Goal: Information Seeking & Learning: Find specific fact

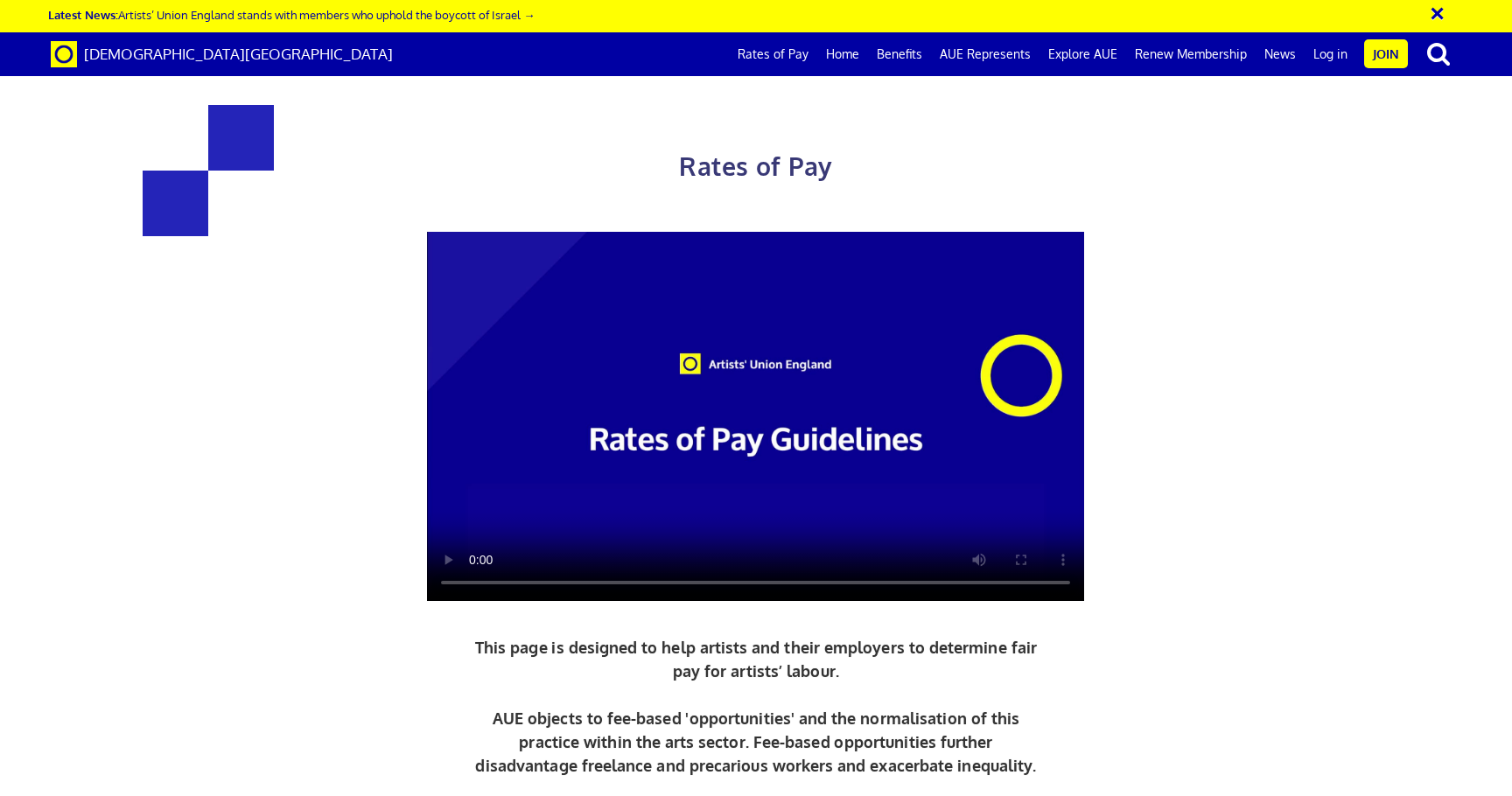
scroll to position [0, 20]
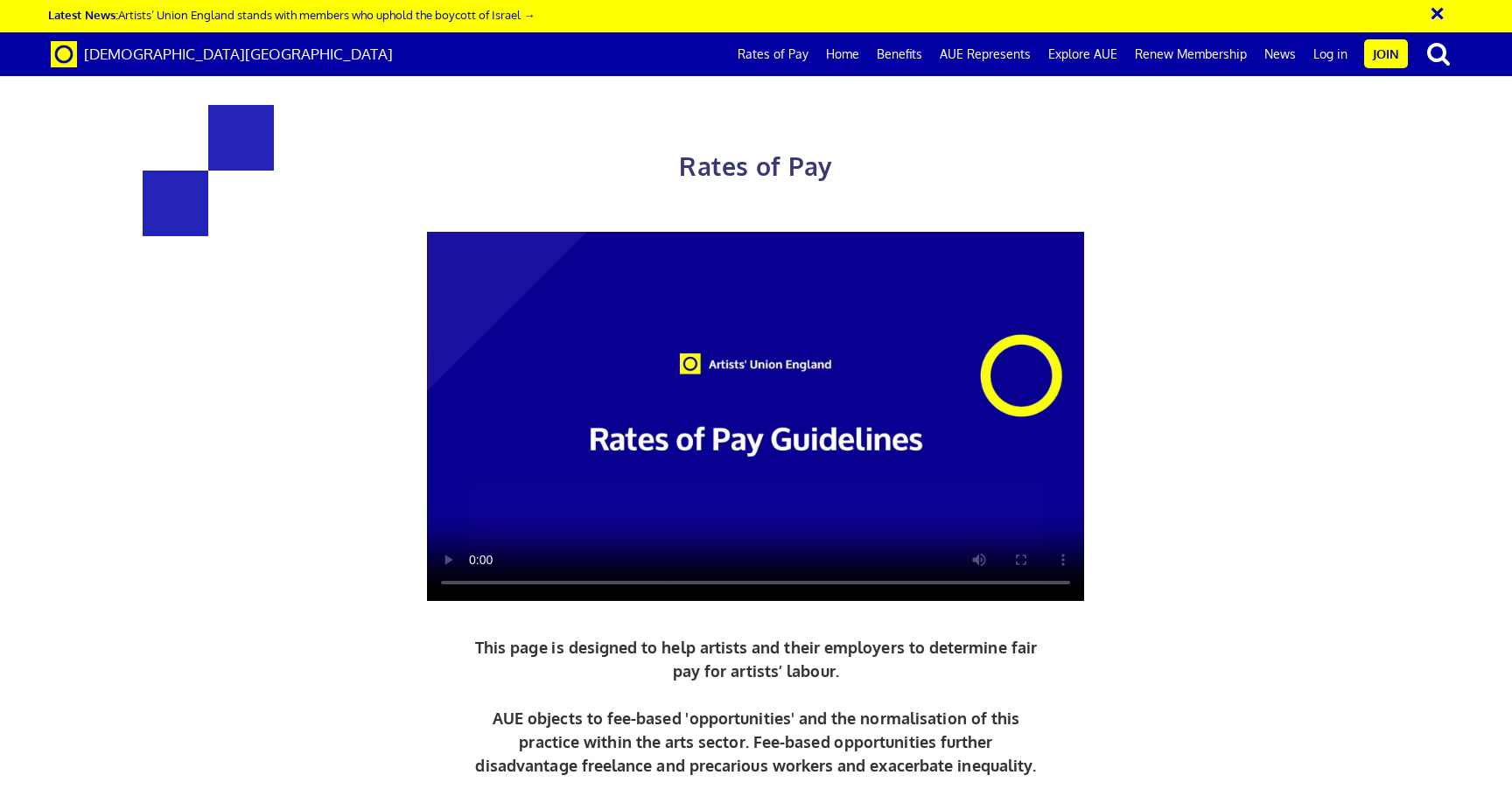
scroll to position [3577, 0]
drag, startPoint x: 877, startPoint y: 435, endPoint x: 980, endPoint y: 437, distance: 103.0
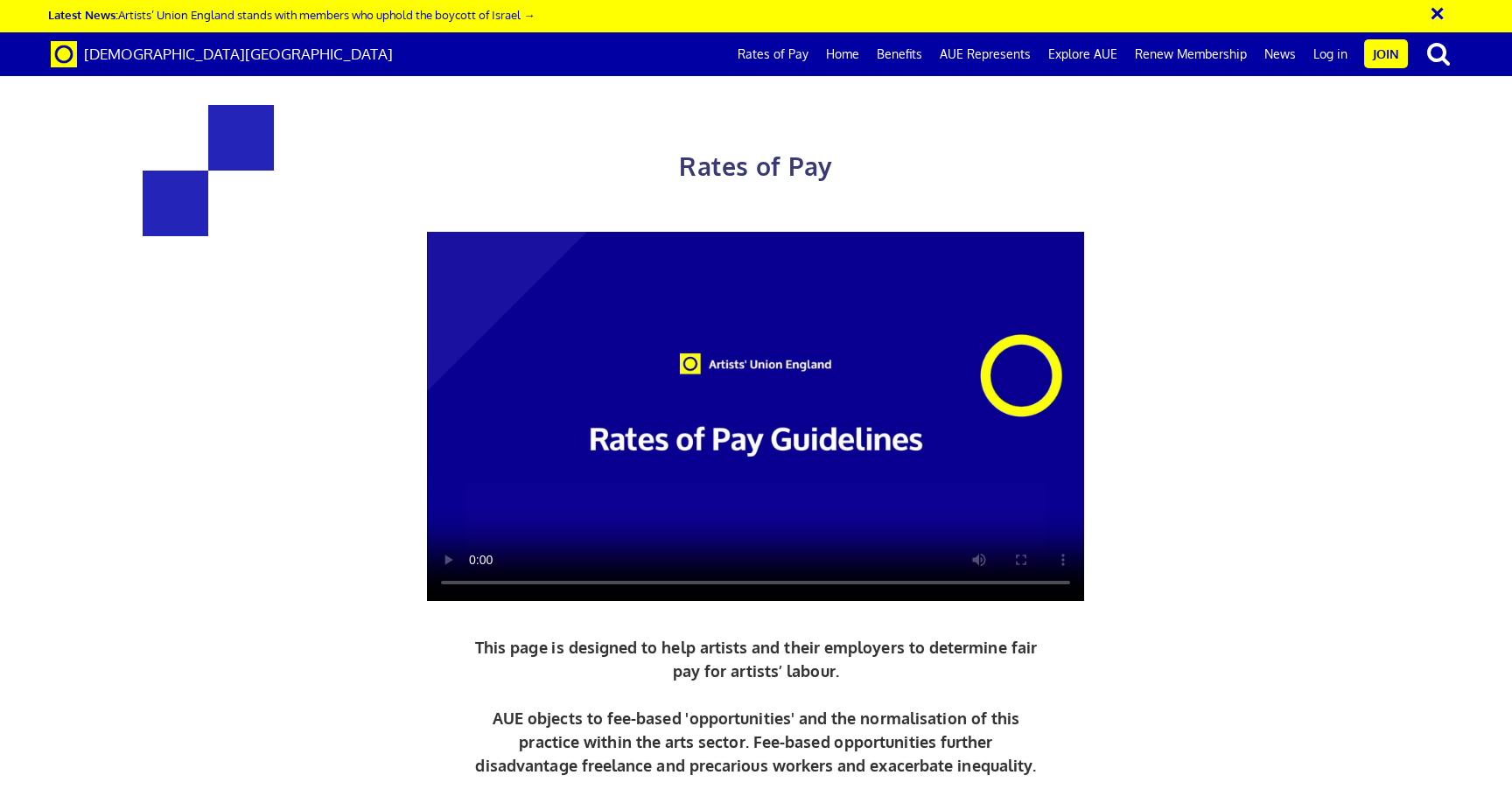
copy h3 "£387.21"
drag, startPoint x: 999, startPoint y: 337, endPoint x: 1102, endPoint y: 340, distance: 103.0
copy h4 "£278.09 a day"
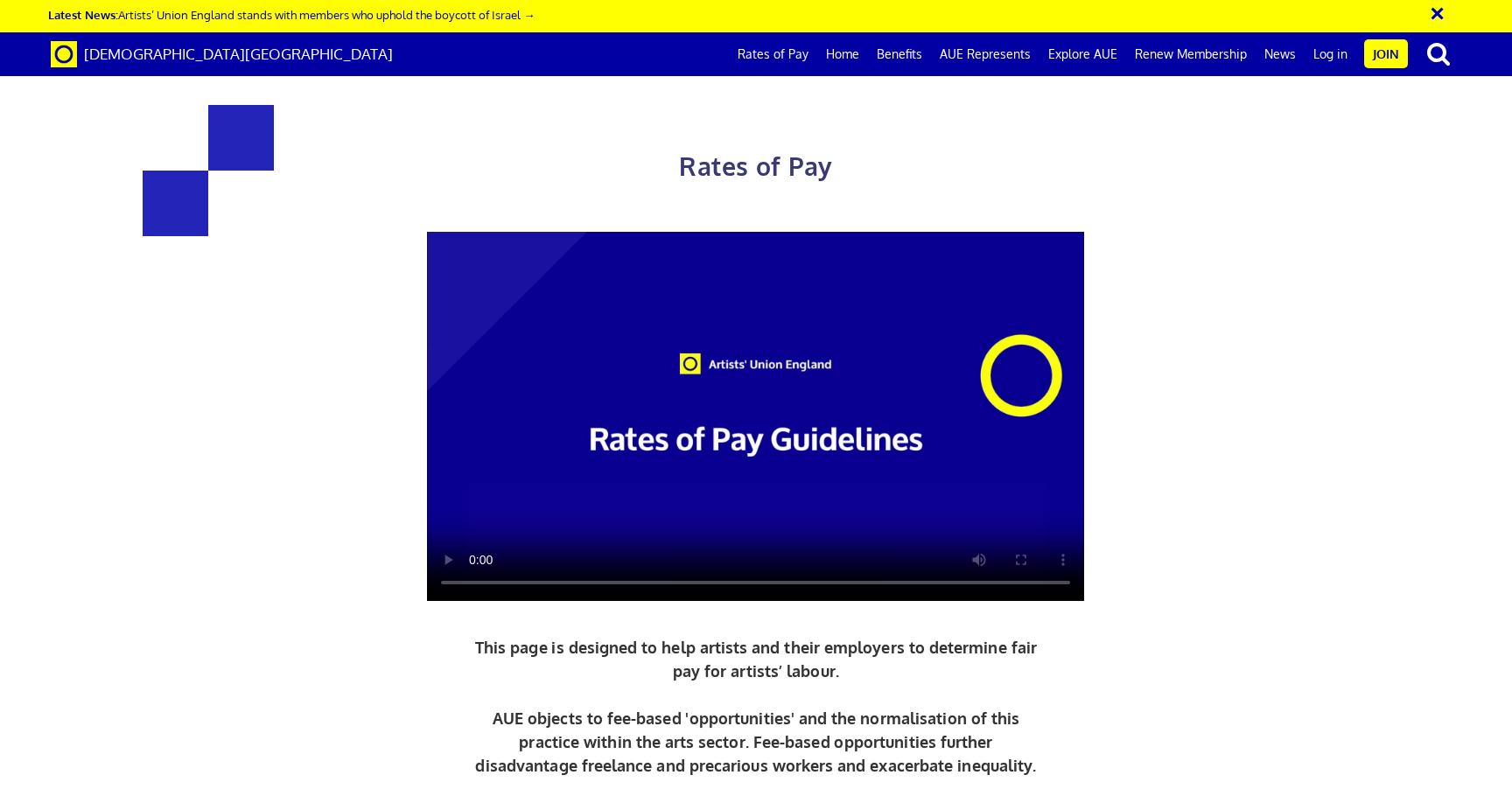
scroll to position [2294, 0]
drag, startPoint x: 695, startPoint y: 380, endPoint x: 869, endPoint y: 386, distance: 174.1
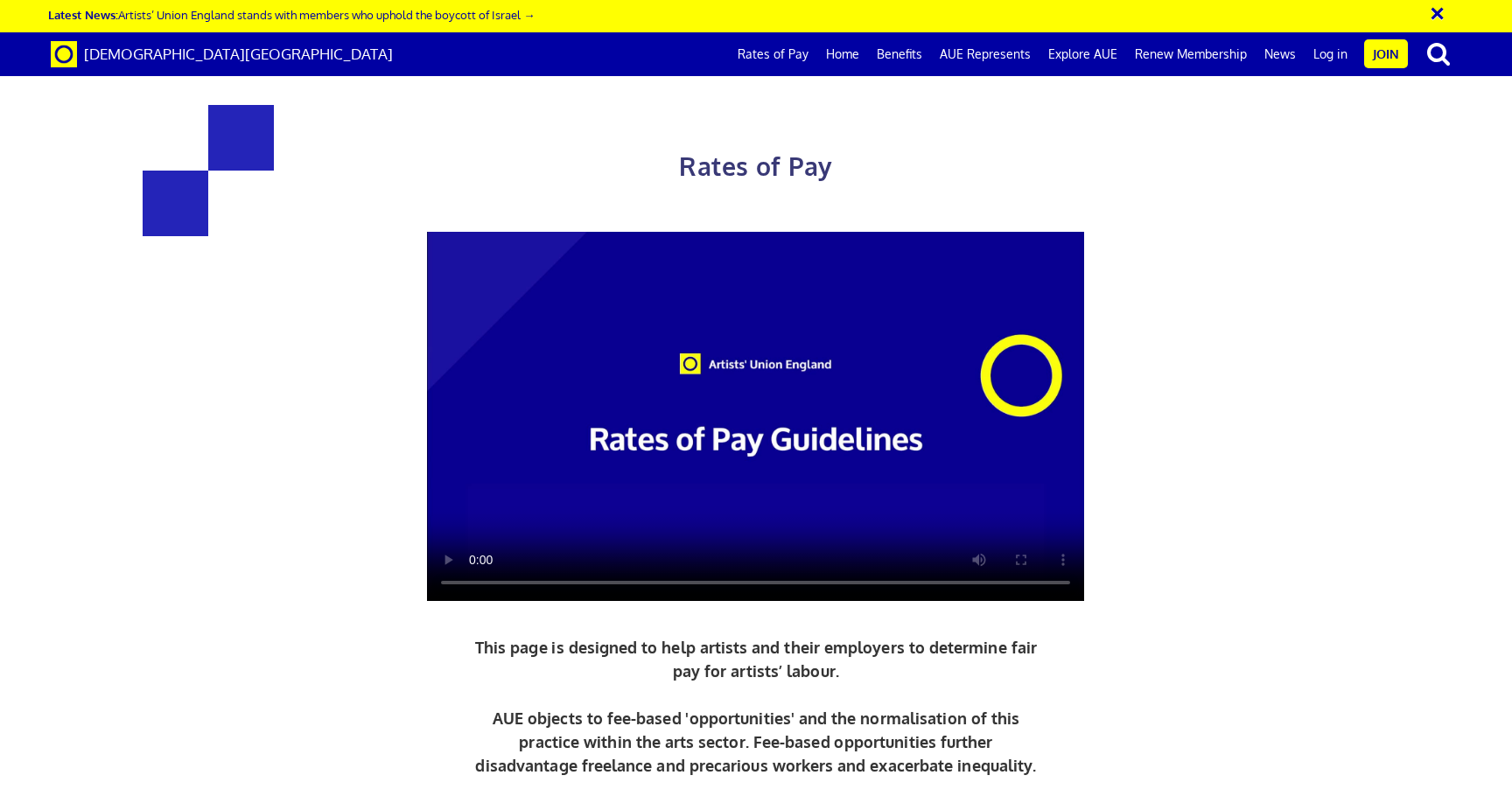
copy p "the work necessary beforehand"
drag, startPoint x: 877, startPoint y: 437, endPoint x: 987, endPoint y: 437, distance: 110.0
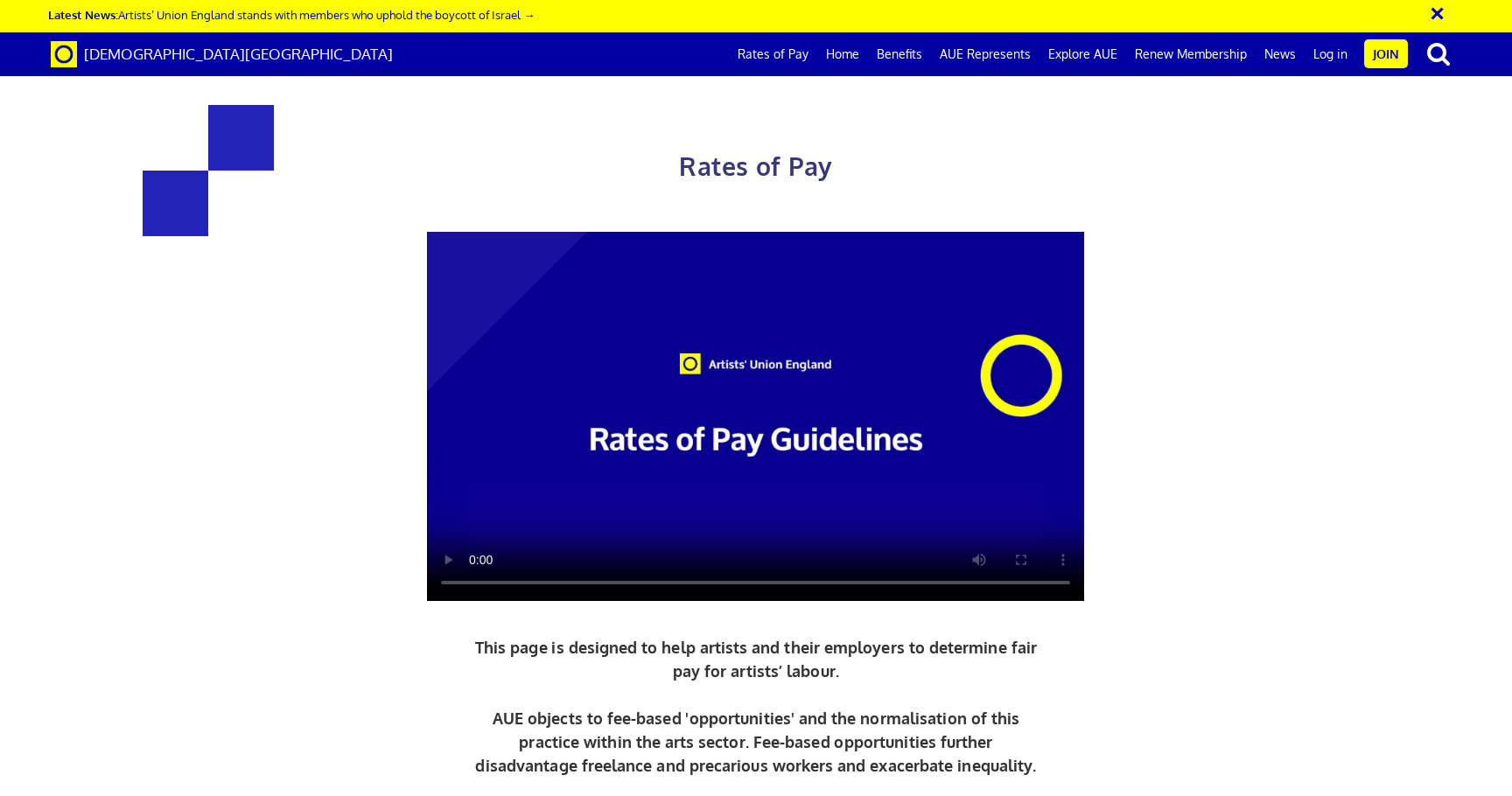
copy h3 "£387.21"
